Goal: Information Seeking & Learning: Learn about a topic

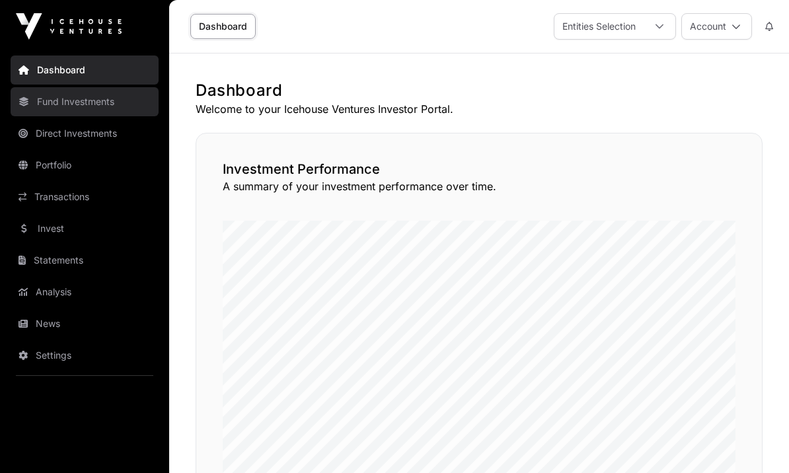
click at [81, 109] on link "Fund Investments" at bounding box center [85, 101] width 148 height 29
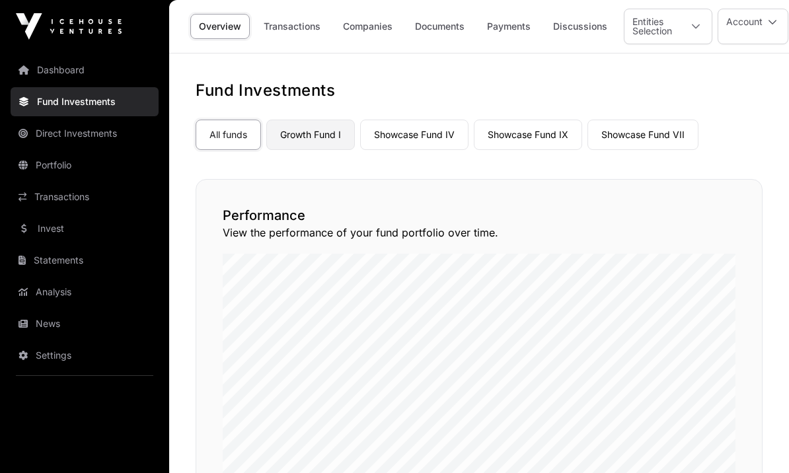
click at [317, 135] on link "Growth Fund I" at bounding box center [310, 135] width 89 height 30
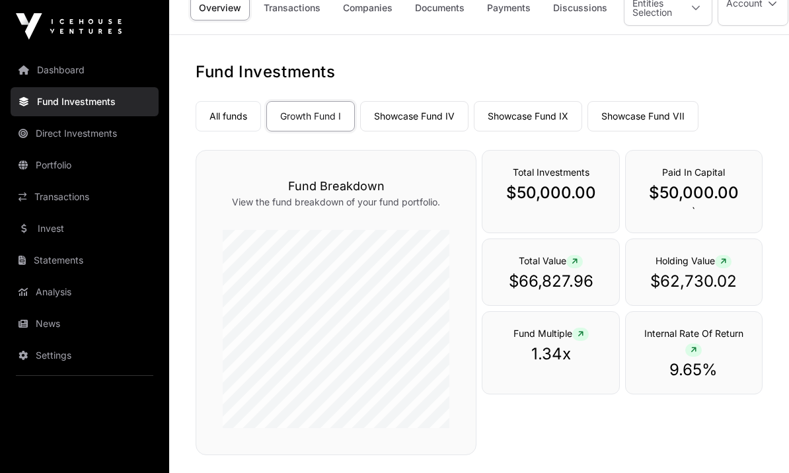
scroll to position [18, 0]
click at [421, 119] on link "Showcase Fund IV" at bounding box center [414, 117] width 108 height 30
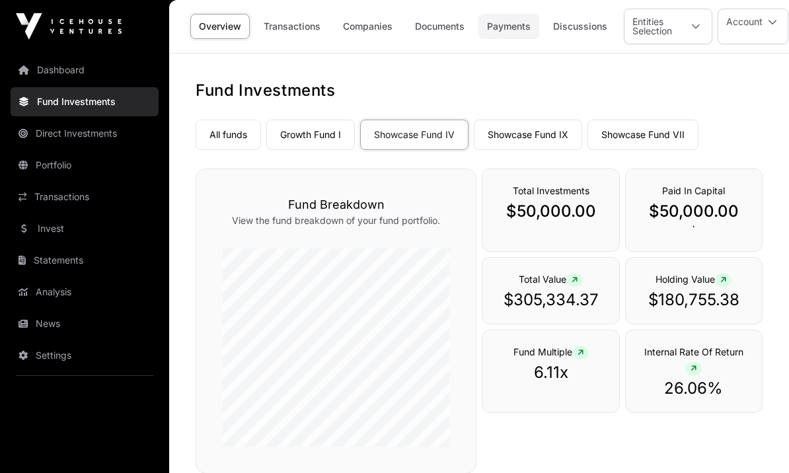
click at [515, 28] on link "Payments" at bounding box center [509, 26] width 61 height 25
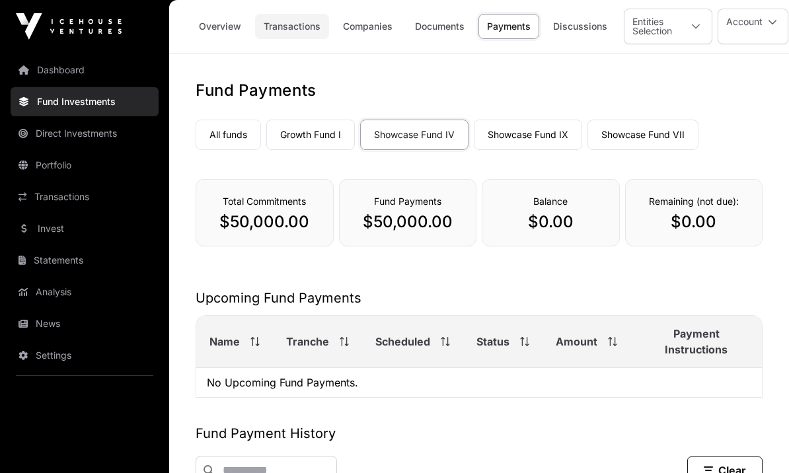
click at [291, 30] on link "Transactions" at bounding box center [292, 26] width 74 height 25
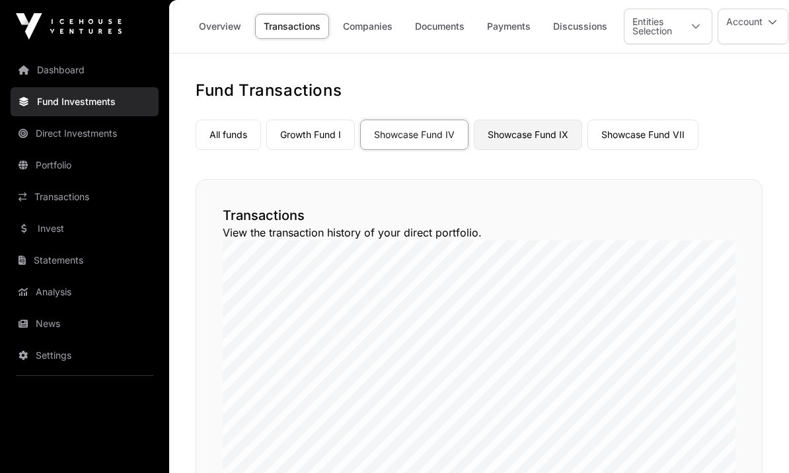
click at [535, 140] on link "Showcase Fund IX" at bounding box center [528, 135] width 108 height 30
click at [221, 33] on link "Overview" at bounding box center [219, 26] width 59 height 25
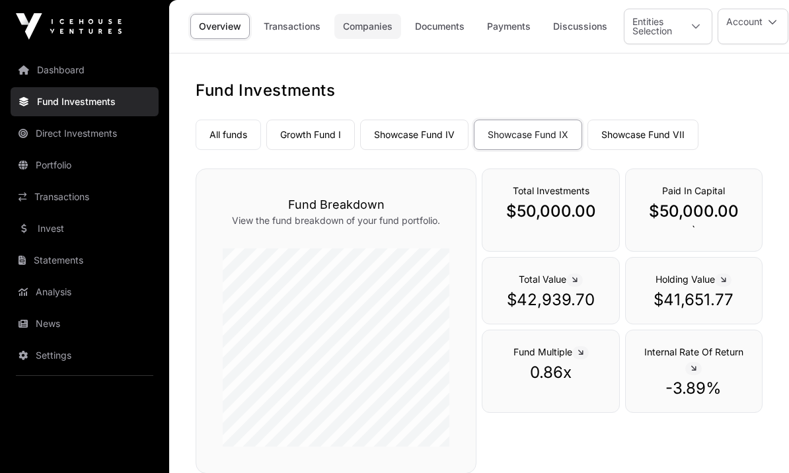
click at [371, 36] on link "Companies" at bounding box center [367, 26] width 67 height 25
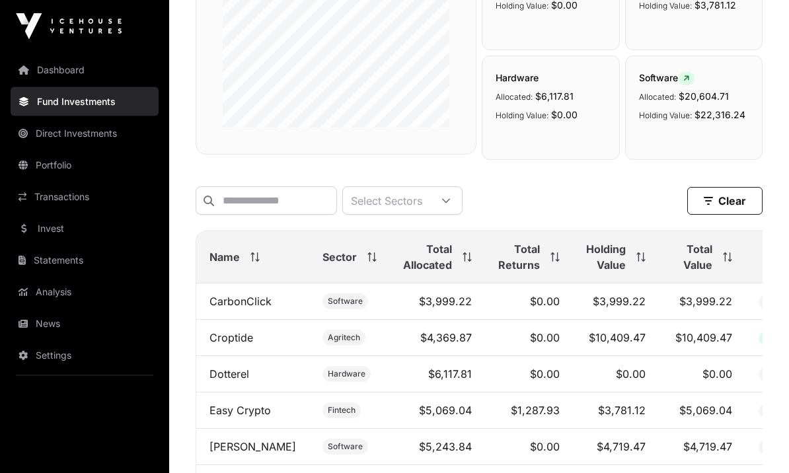
scroll to position [345, 0]
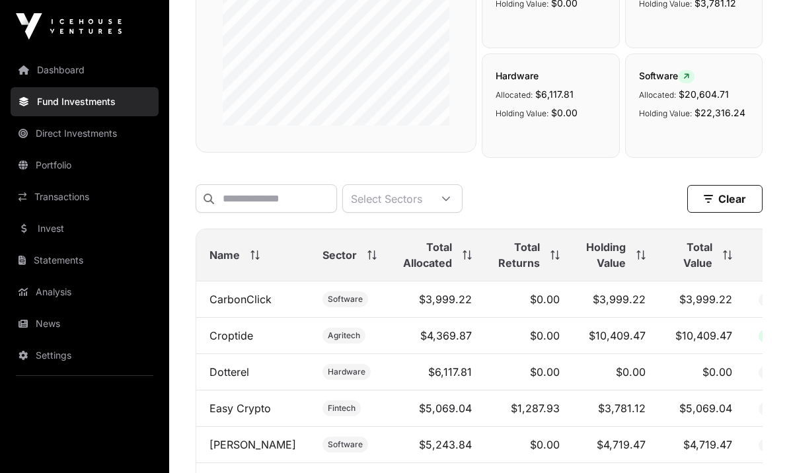
click at [577, 260] on icon at bounding box center [641, 255] width 9 height 9
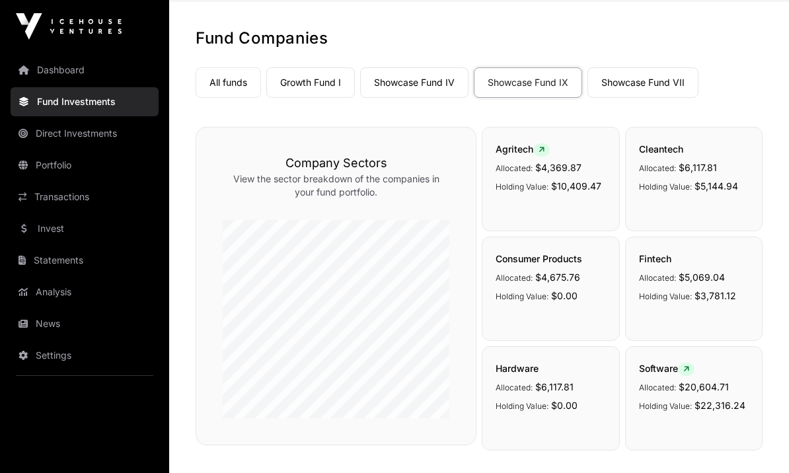
scroll to position [0, 0]
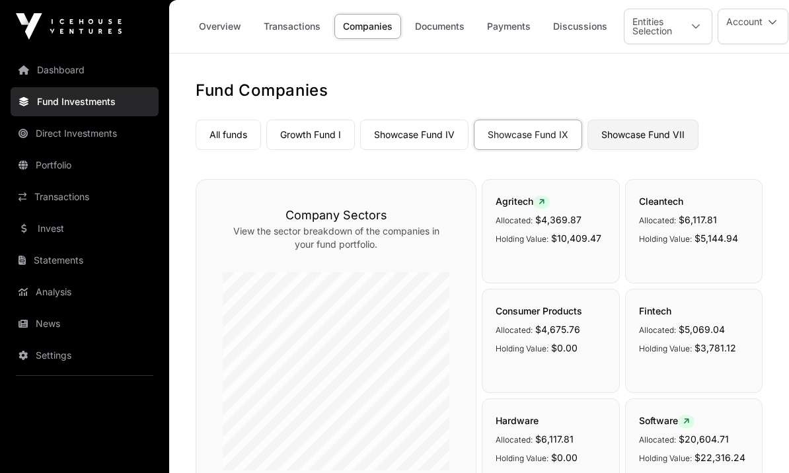
click at [577, 139] on link "Showcase Fund VII" at bounding box center [643, 135] width 111 height 30
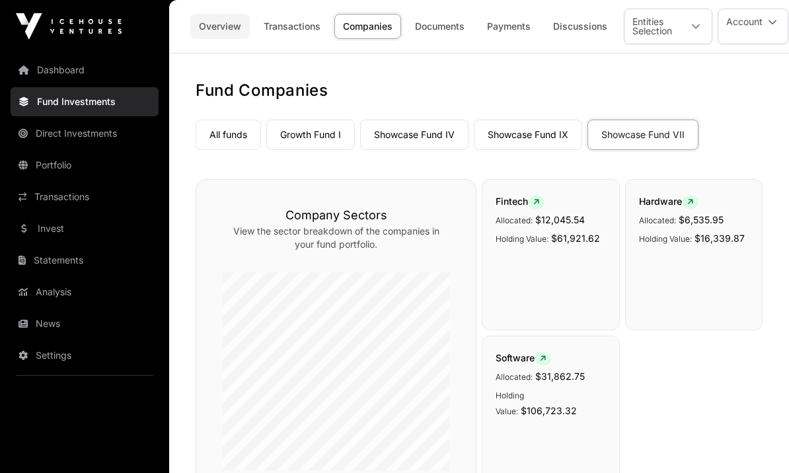
click at [223, 33] on link "Overview" at bounding box center [219, 26] width 59 height 25
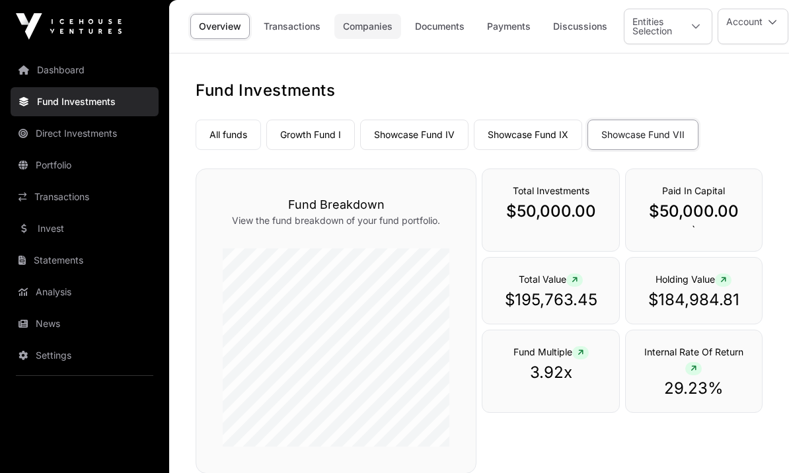
click at [376, 25] on link "Companies" at bounding box center [367, 26] width 67 height 25
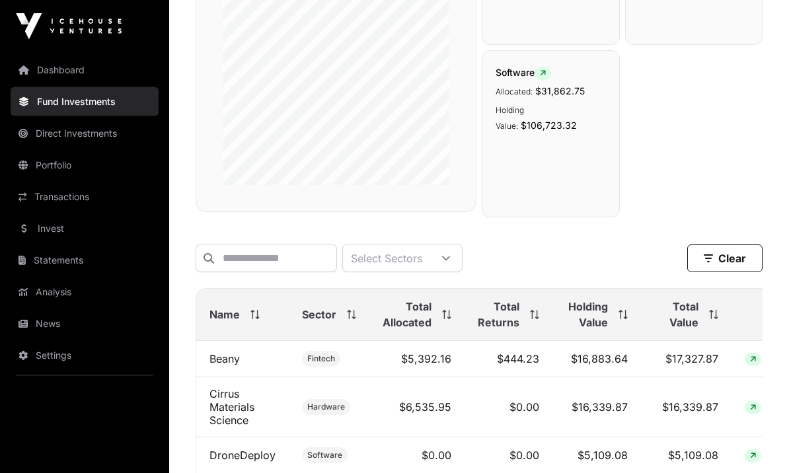
click at [577, 321] on div "Holding Value" at bounding box center [597, 315] width 62 height 32
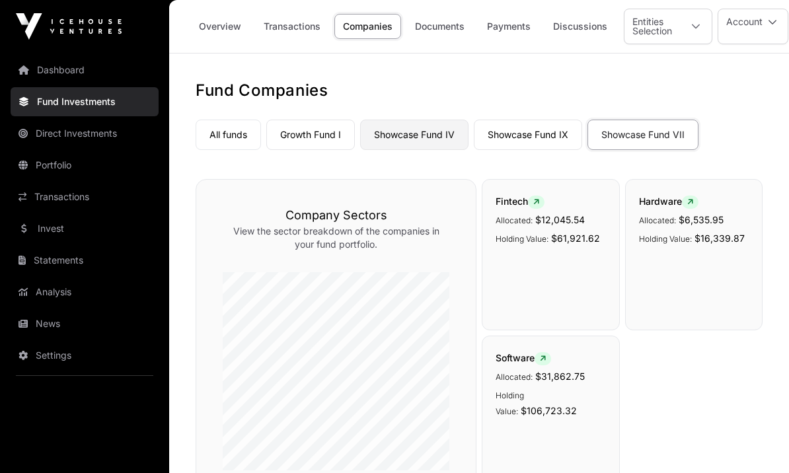
click at [411, 137] on link "Showcase Fund IV" at bounding box center [414, 135] width 108 height 30
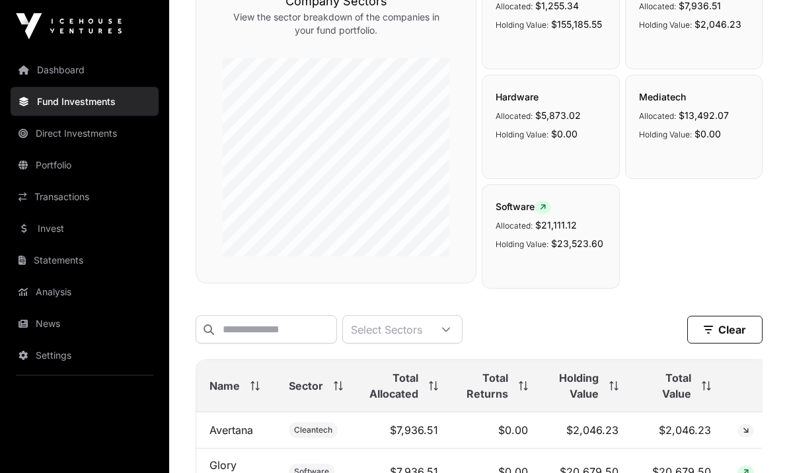
click at [577, 393] on div "Holding Value" at bounding box center [587, 387] width 64 height 32
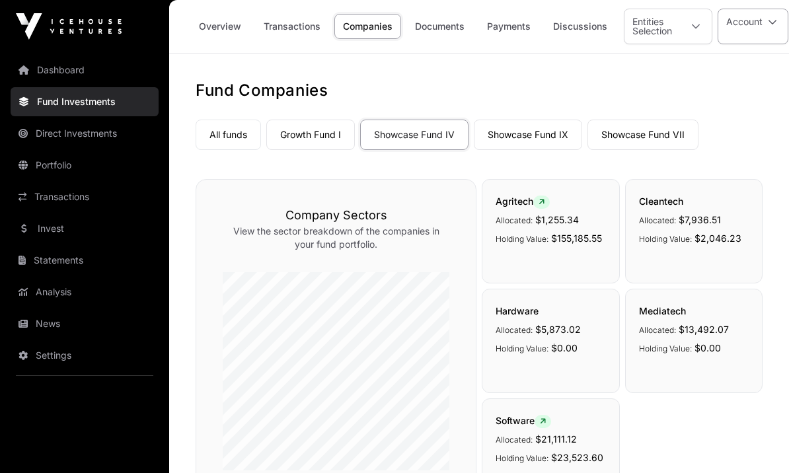
click at [577, 25] on icon at bounding box center [772, 26] width 9 height 19
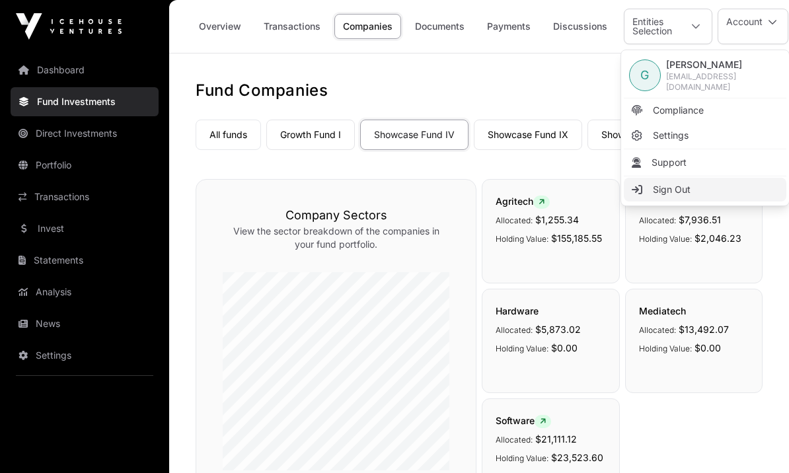
click at [577, 185] on span "Sign Out" at bounding box center [672, 189] width 38 height 13
